Goal: Task Accomplishment & Management: Manage account settings

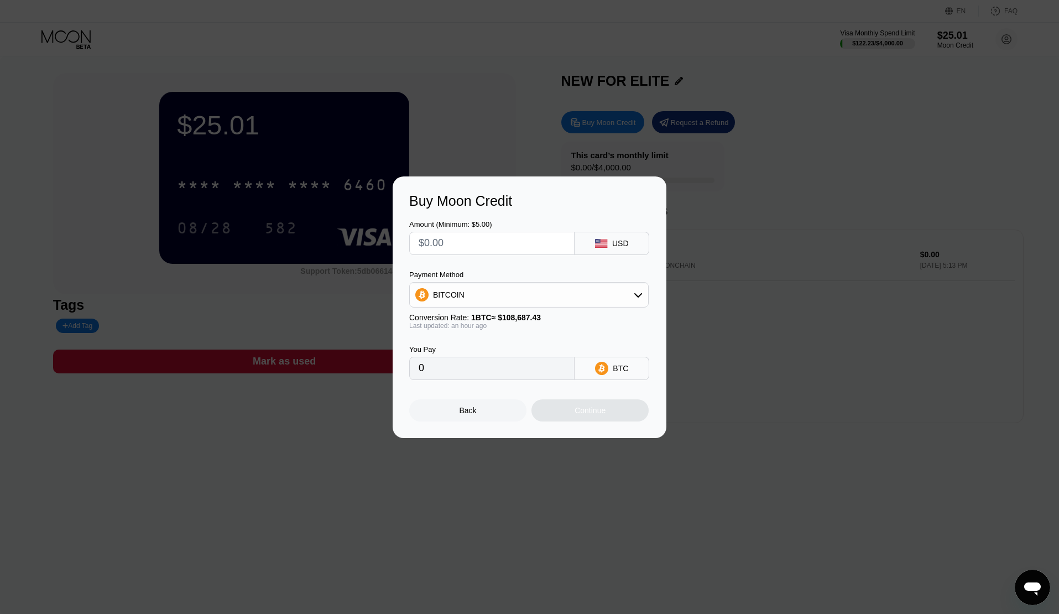
click at [790, 221] on div "Buy Moon Credit Amount (Minimum: $5.00) USD Payment Method BITCOIN Conversion R…" at bounding box center [529, 307] width 1059 height 262
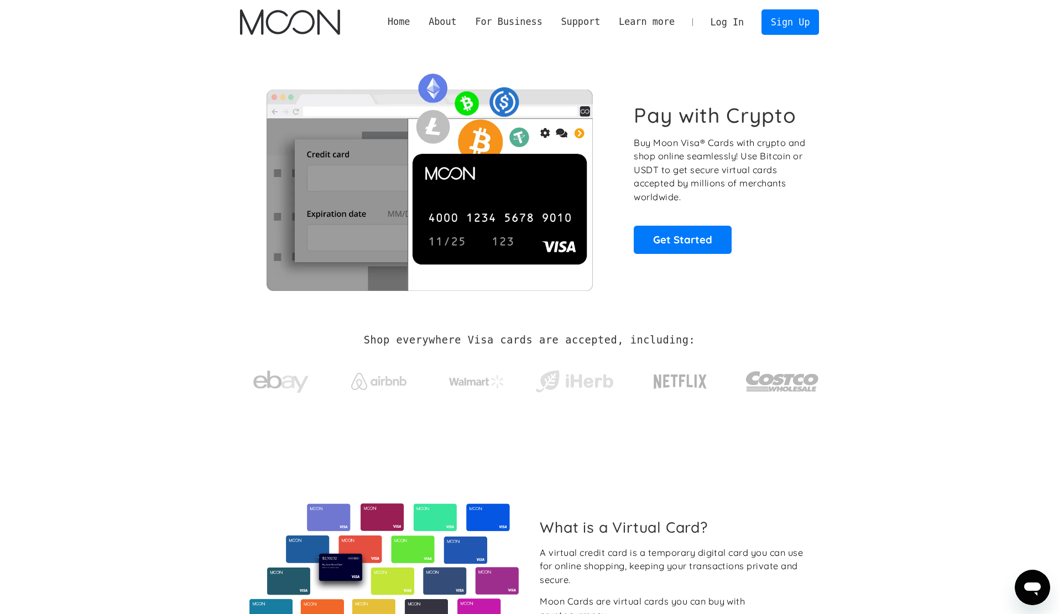
click at [734, 24] on link "Log In" at bounding box center [727, 22] width 52 height 24
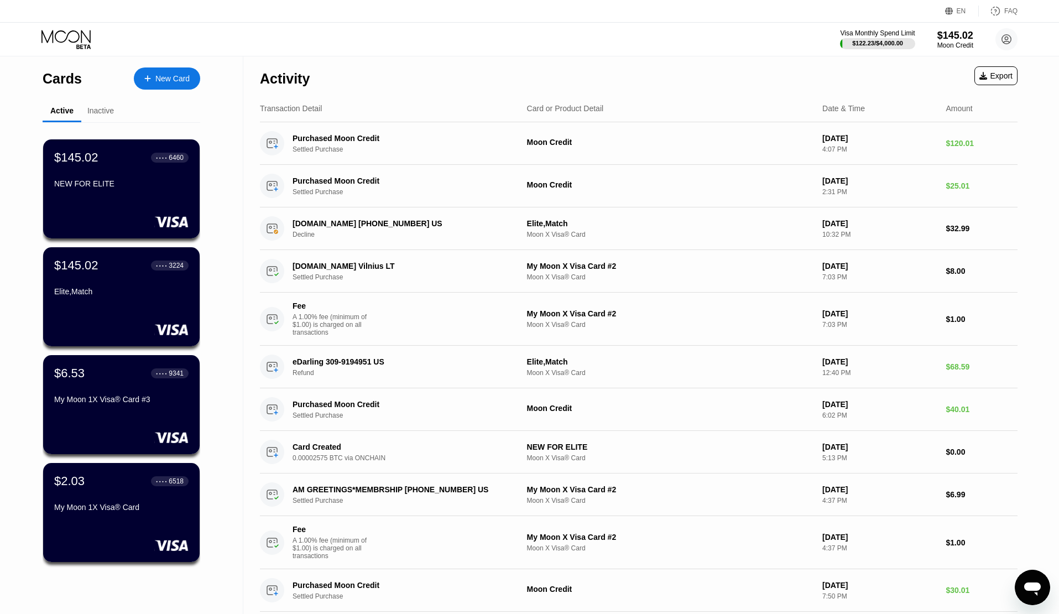
click at [118, 181] on div "$145.02 ● ● ● ● 6460 NEW FOR ELITE" at bounding box center [121, 171] width 134 height 42
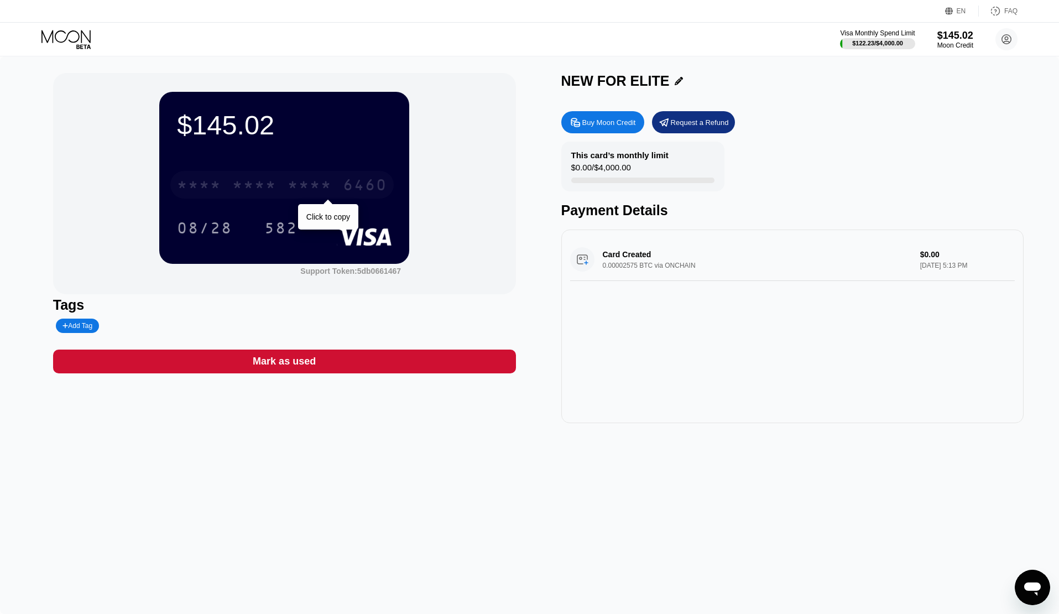
click at [242, 185] on div "* * * *" at bounding box center [254, 187] width 44 height 18
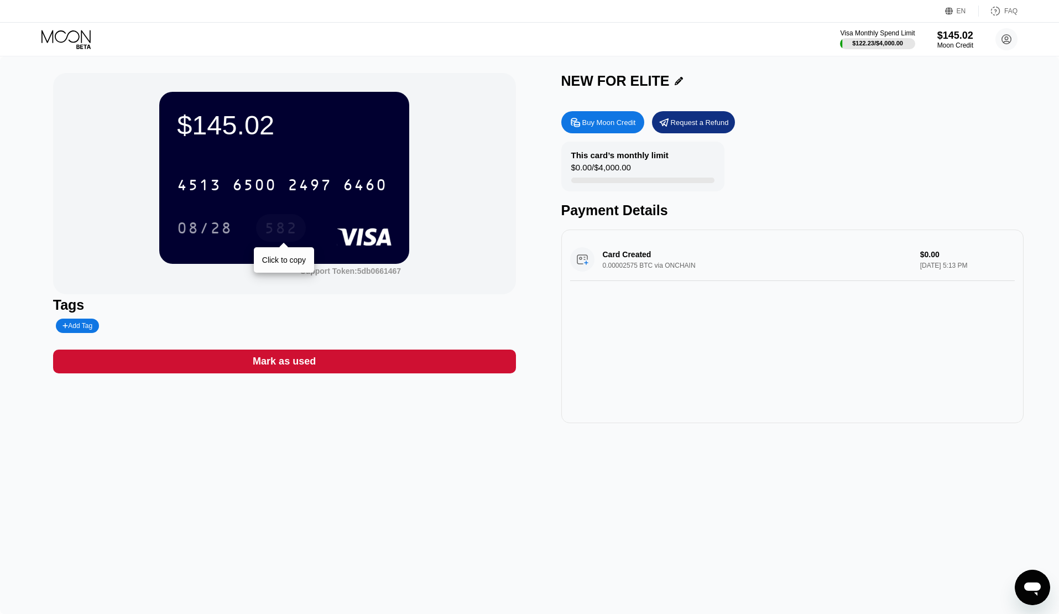
click at [272, 226] on div "582" at bounding box center [280, 230] width 33 height 18
